Goal: Task Accomplishment & Management: Manage account settings

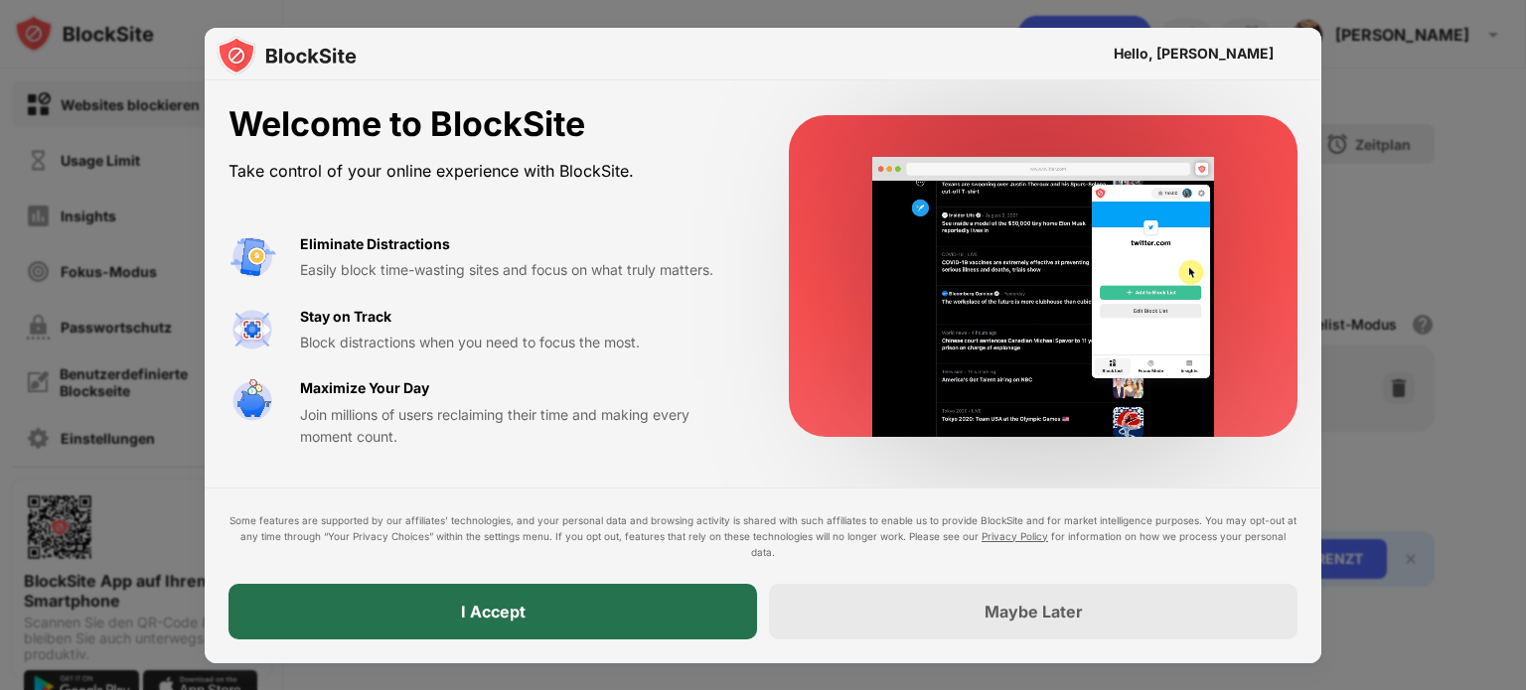
click at [522, 624] on div "I Accept" at bounding box center [492, 612] width 528 height 56
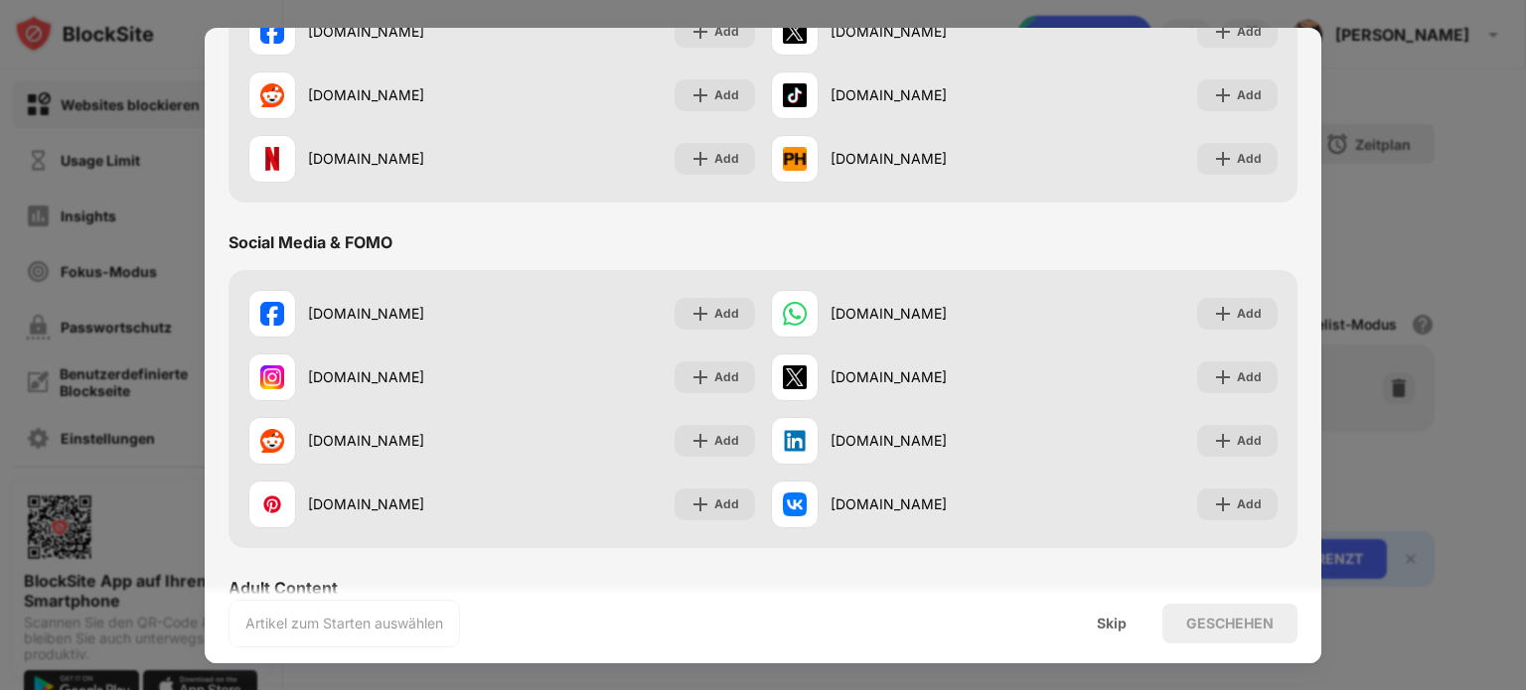
click at [639, 293] on div "[DOMAIN_NAME] Add" at bounding box center [501, 314] width 522 height 64
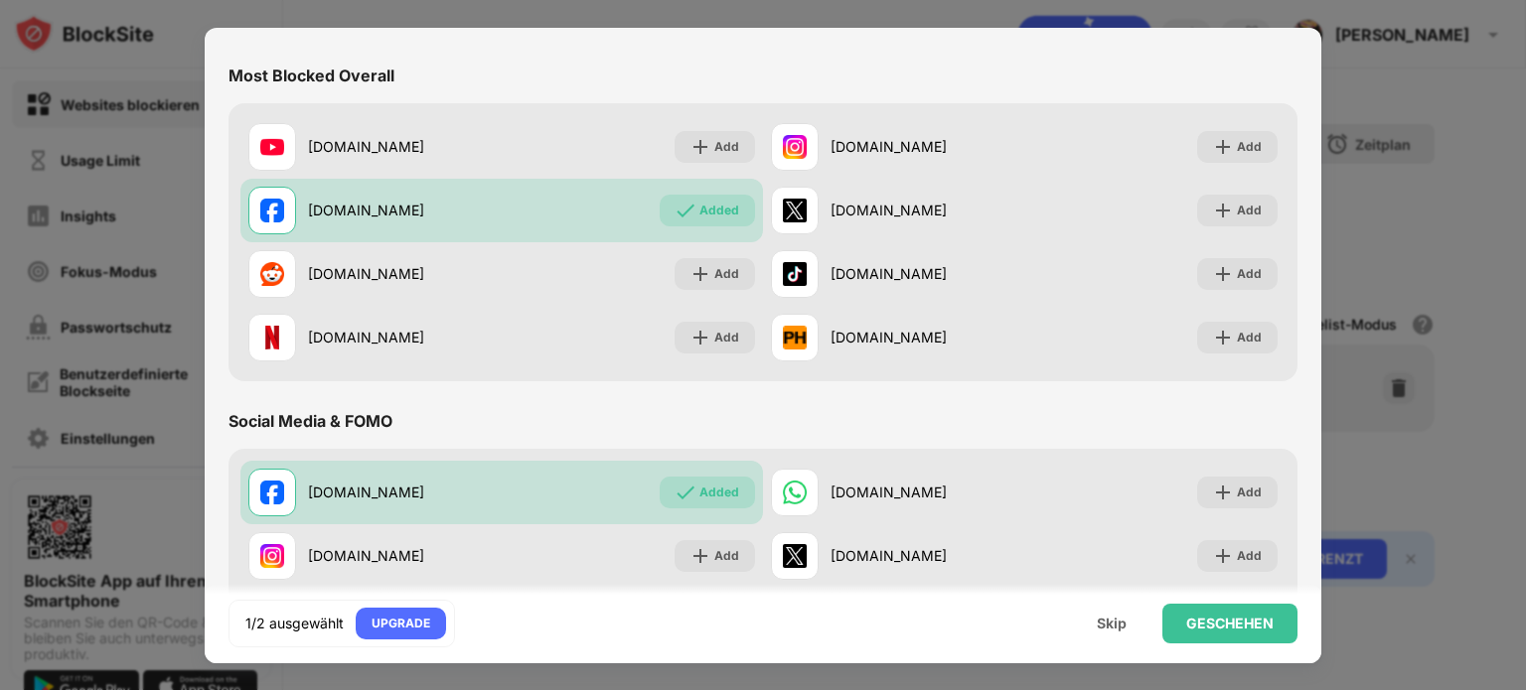
scroll to position [187, 0]
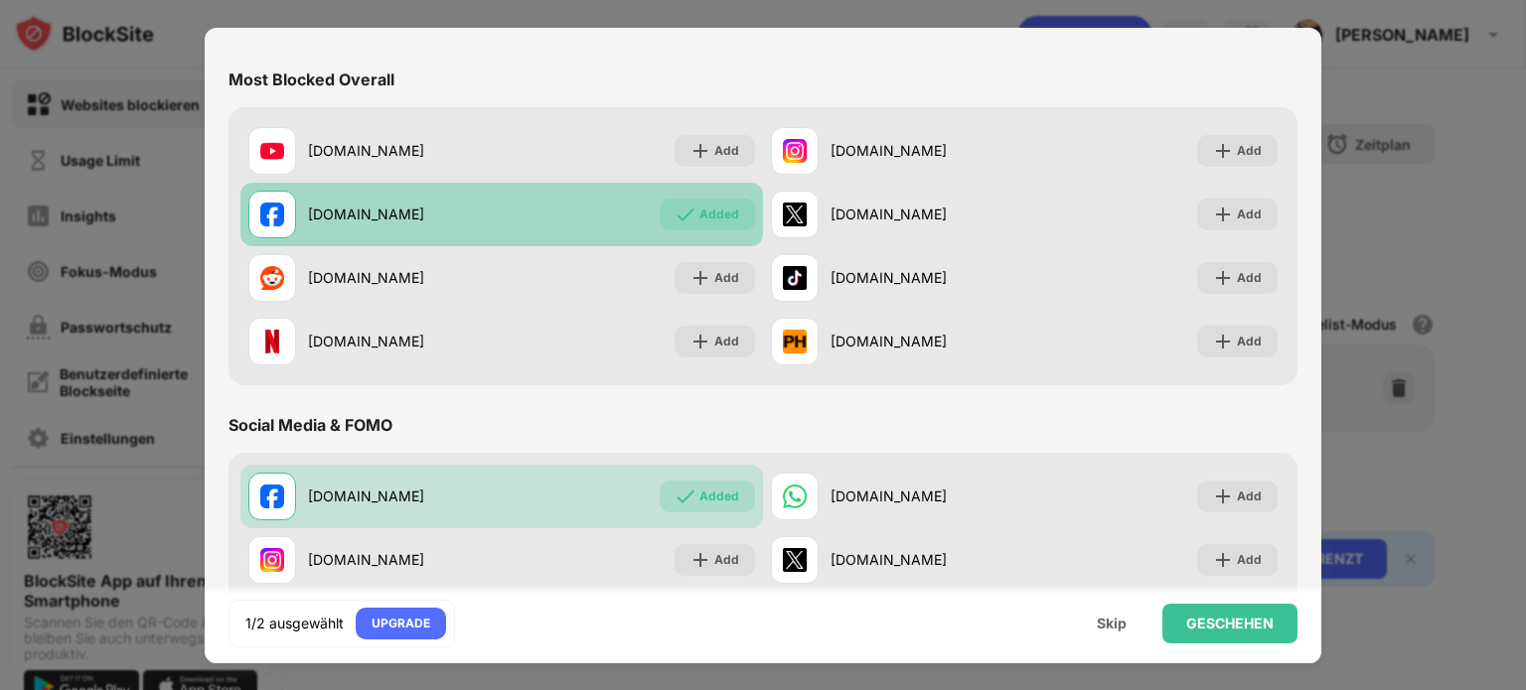
click at [713, 218] on div "Added" at bounding box center [719, 215] width 40 height 20
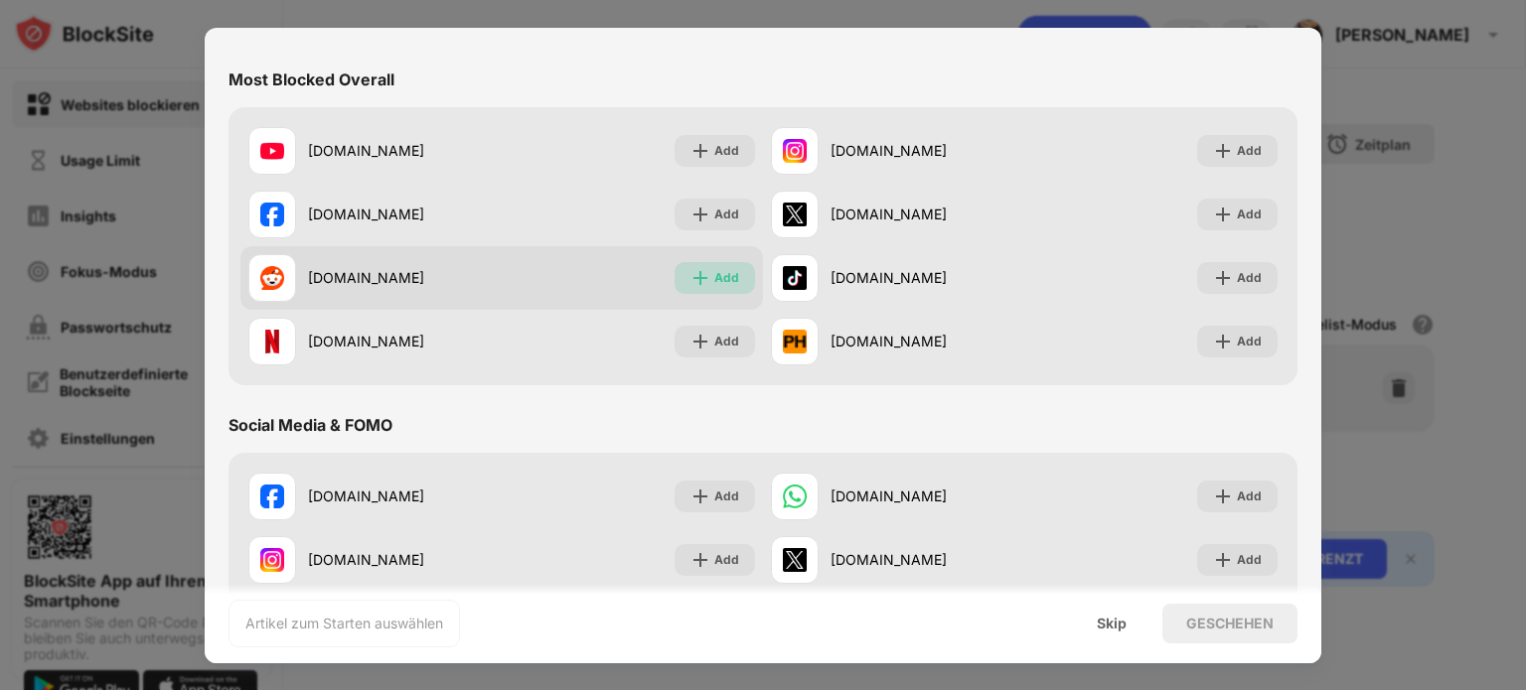
click at [714, 277] on div "Add" at bounding box center [726, 278] width 25 height 20
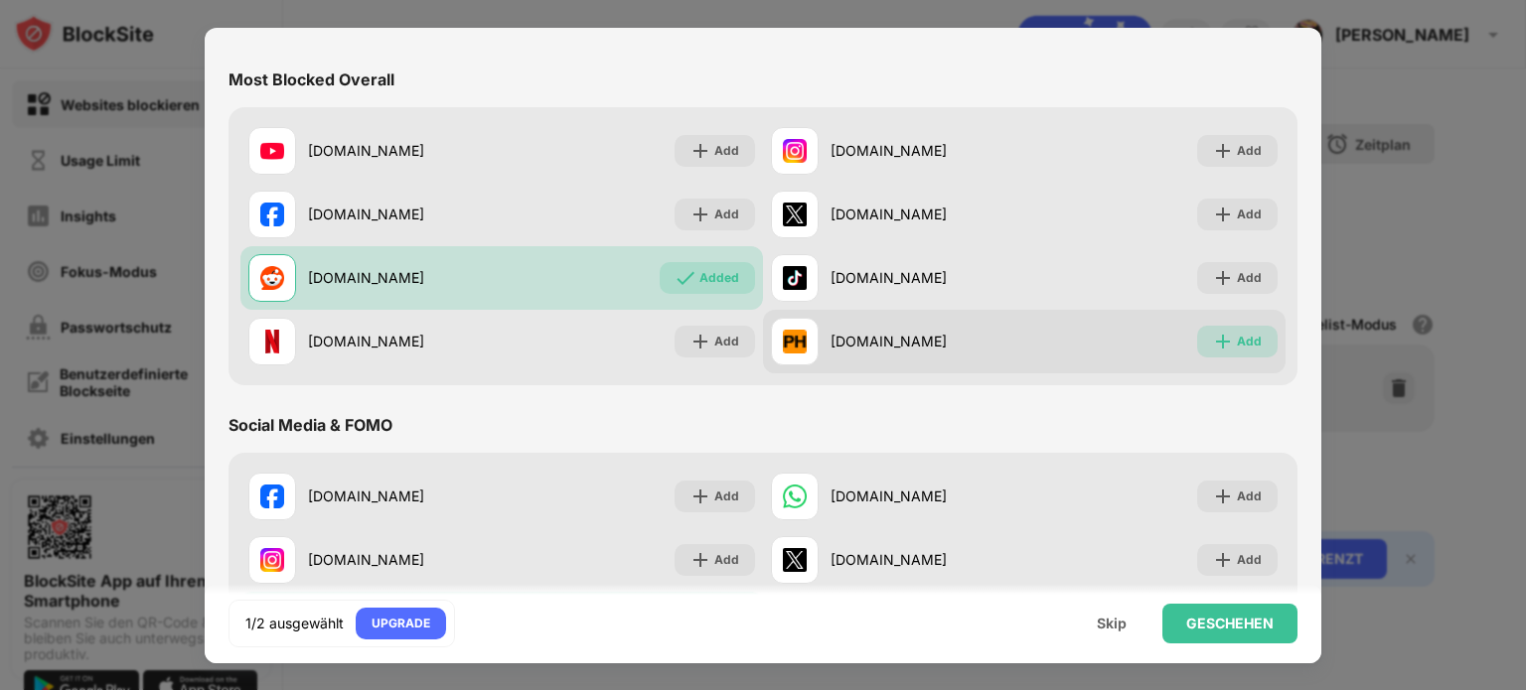
click at [1237, 351] on div "Add" at bounding box center [1249, 342] width 25 height 20
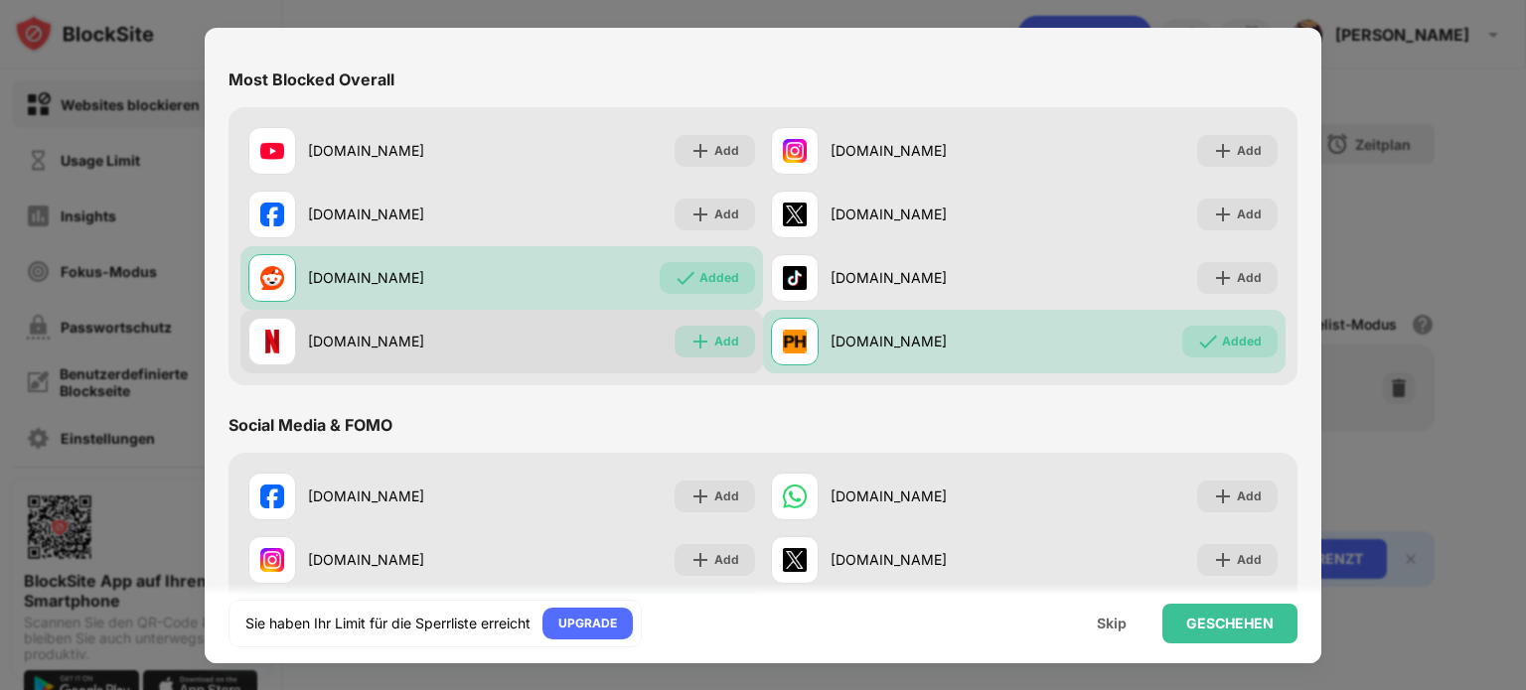
click at [715, 342] on div "Add" at bounding box center [726, 342] width 25 height 20
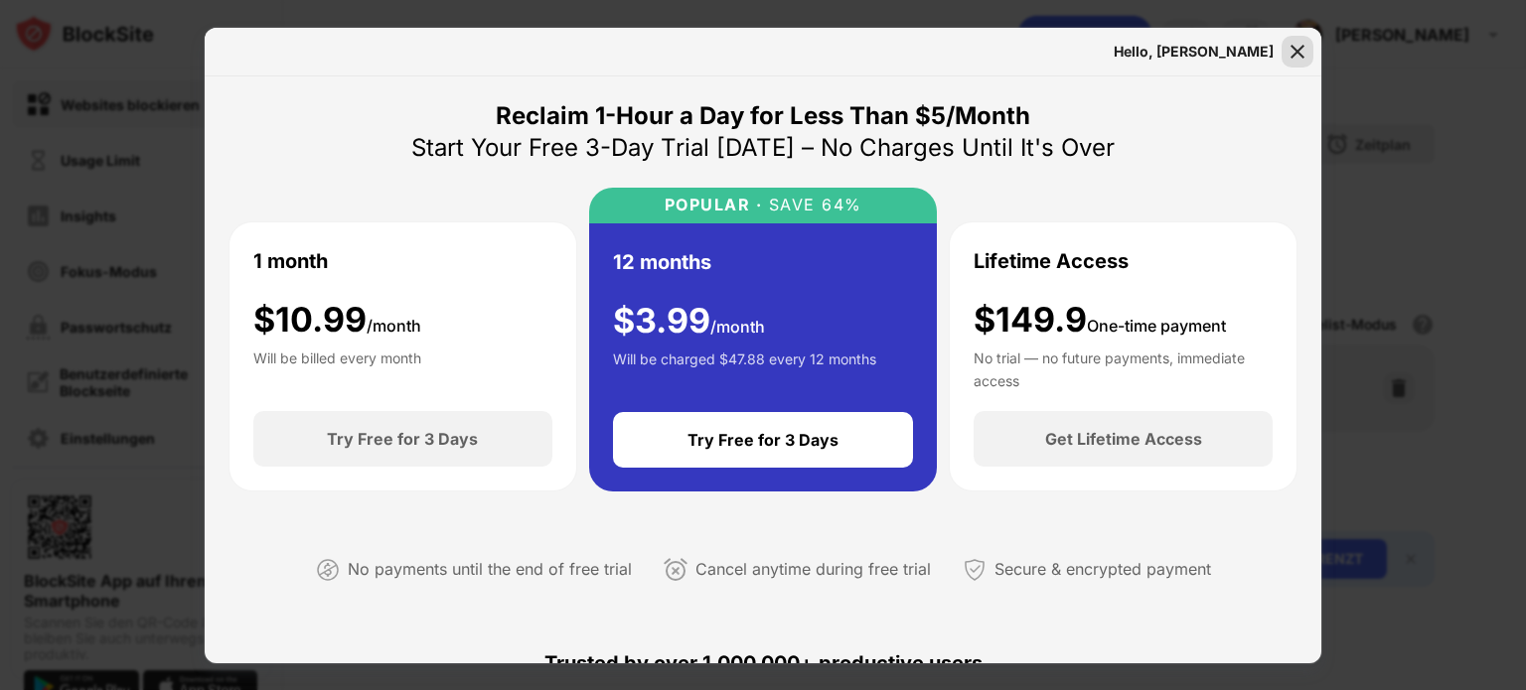
click at [1311, 42] on div at bounding box center [1297, 52] width 32 height 32
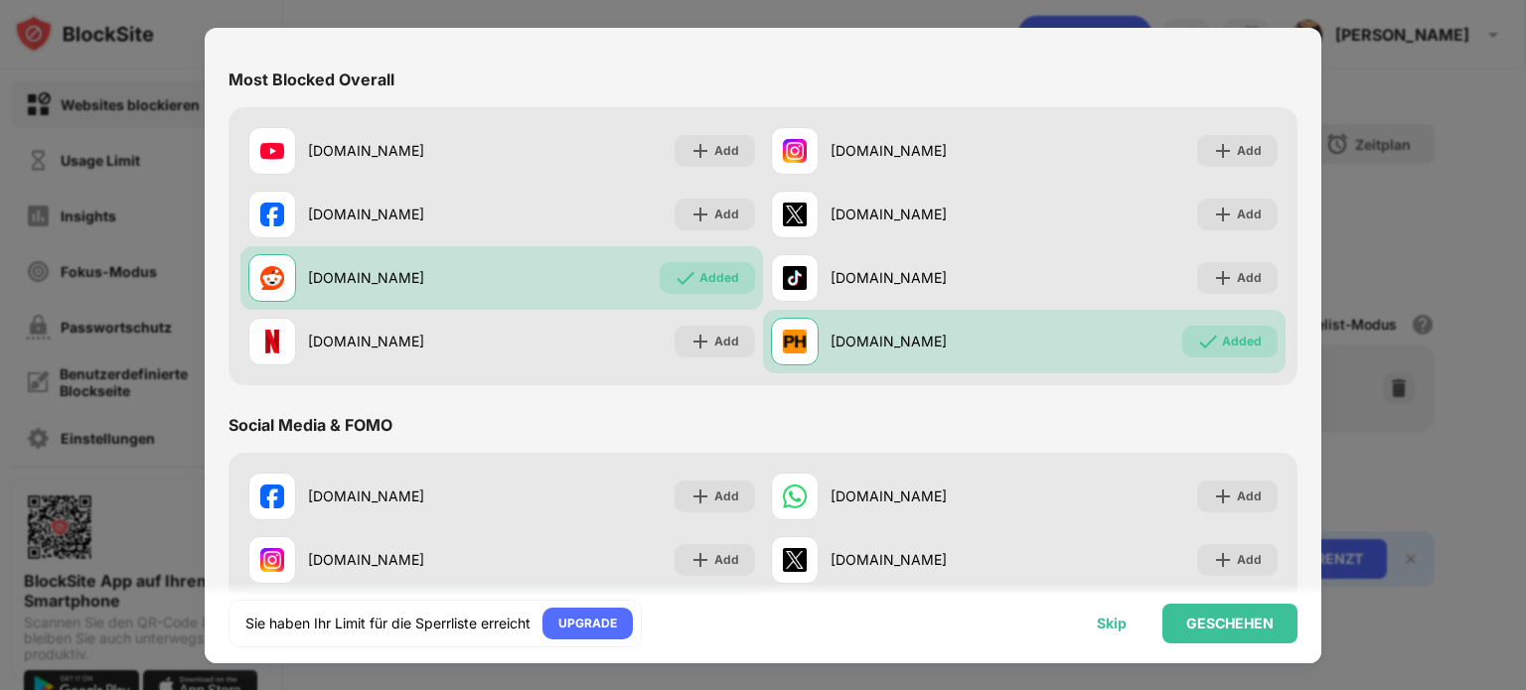
click at [1124, 625] on div "Skip" at bounding box center [1112, 624] width 30 height 16
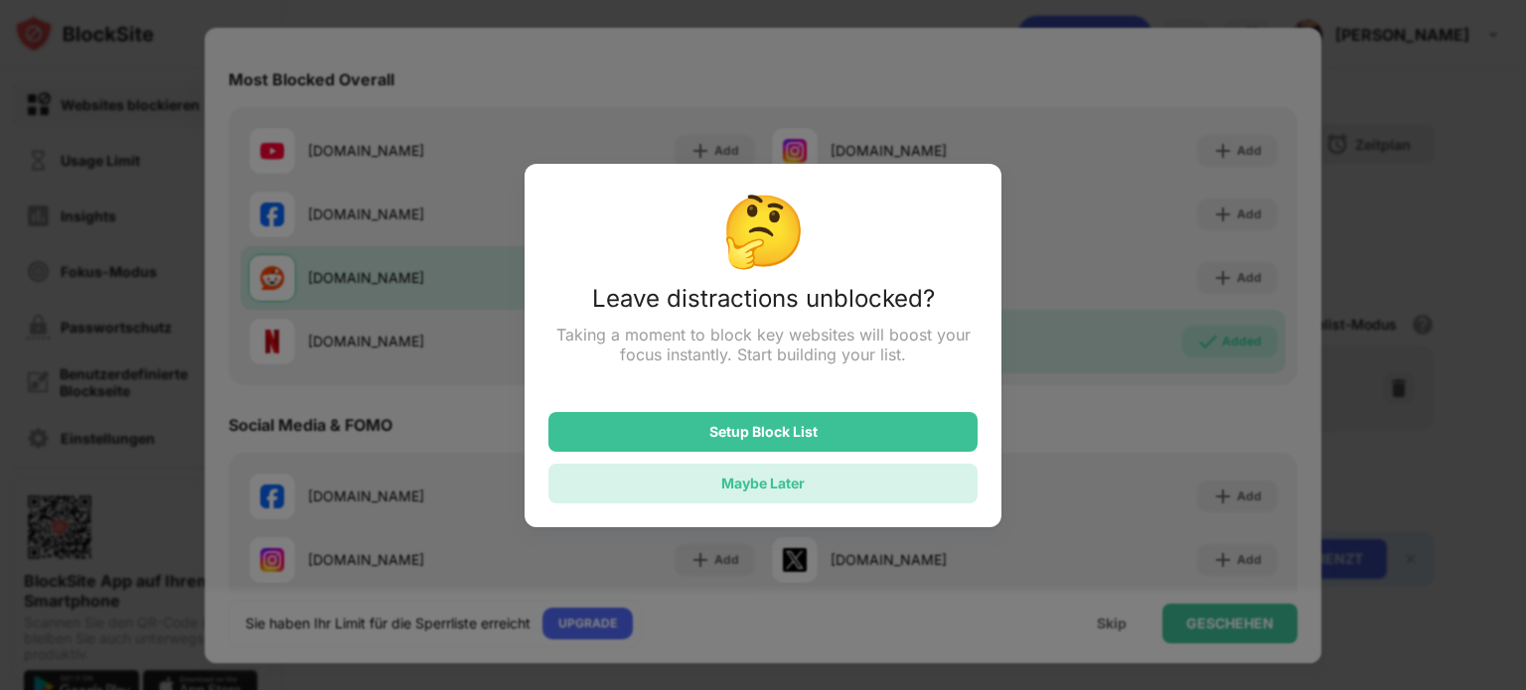
click at [836, 489] on div "Maybe Later" at bounding box center [762, 484] width 429 height 40
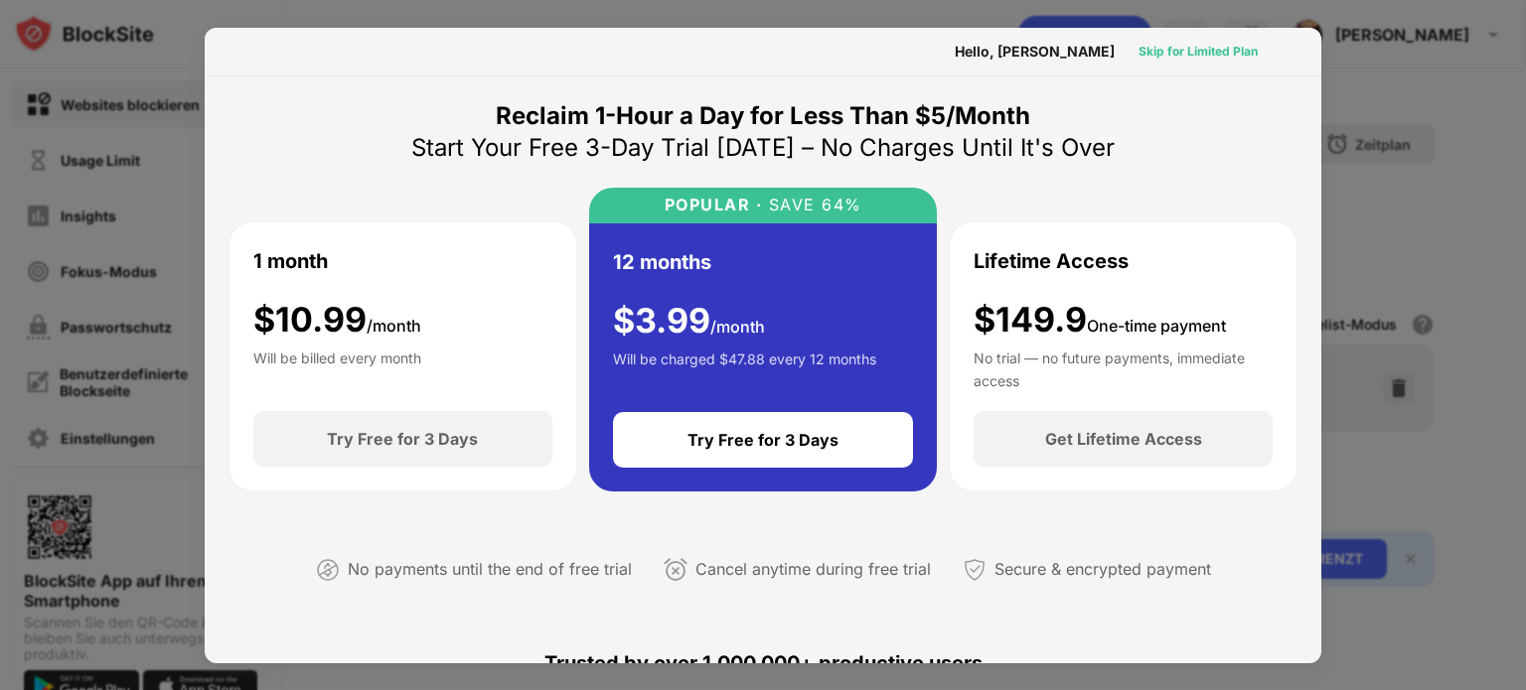
click at [1168, 43] on div "Skip for Limited Plan" at bounding box center [1197, 52] width 119 height 20
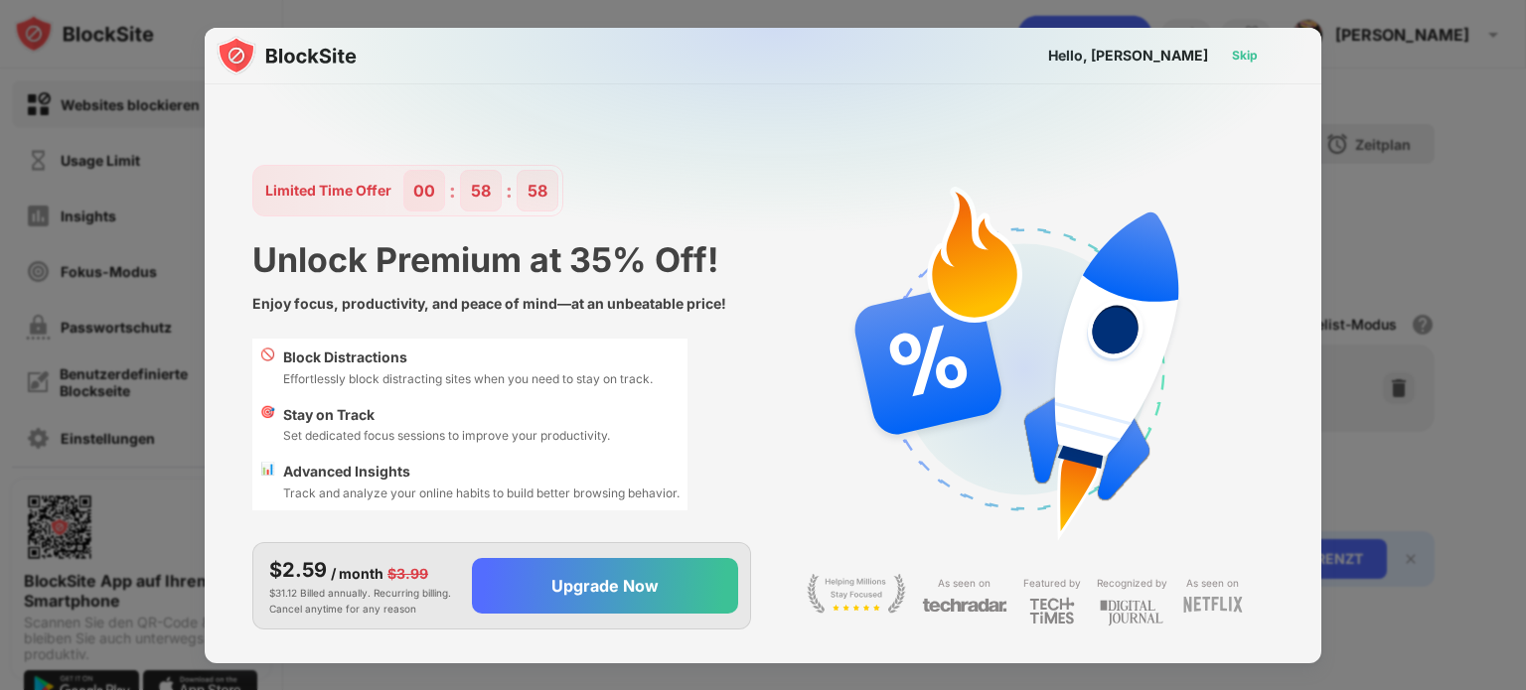
click at [1246, 60] on div "Skip" at bounding box center [1245, 56] width 26 height 20
